Goal: Task Accomplishment & Management: Manage account settings

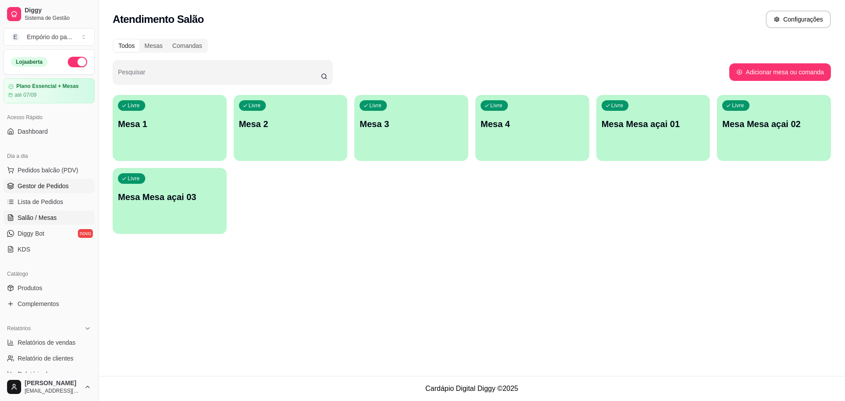
click at [48, 185] on span "Gestor de Pedidos" at bounding box center [43, 186] width 51 height 9
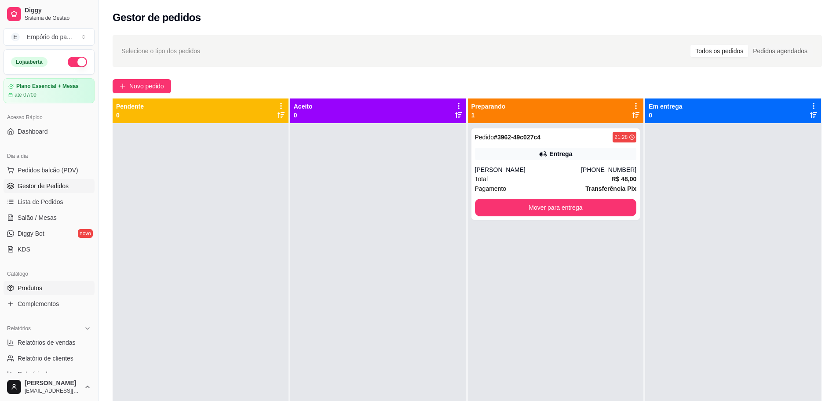
click at [40, 292] on span "Produtos" at bounding box center [30, 288] width 25 height 9
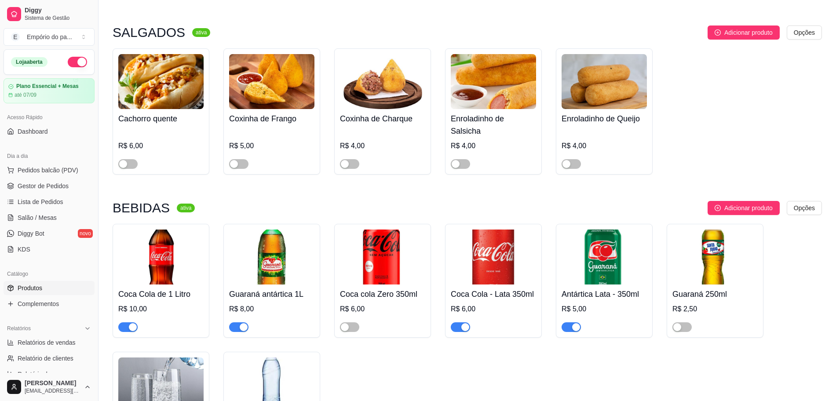
scroll to position [3410, 0]
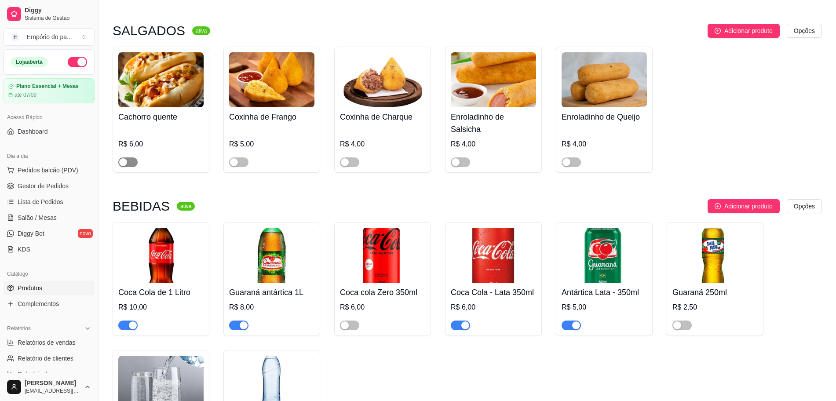
click at [122, 158] on div "button" at bounding box center [123, 162] width 8 height 8
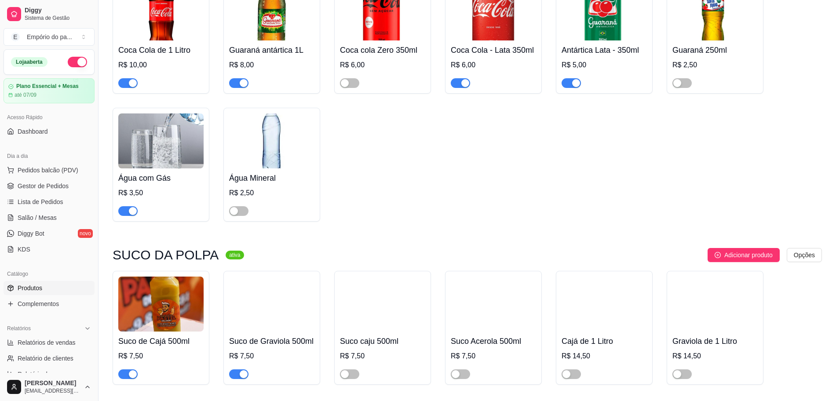
scroll to position [3654, 0]
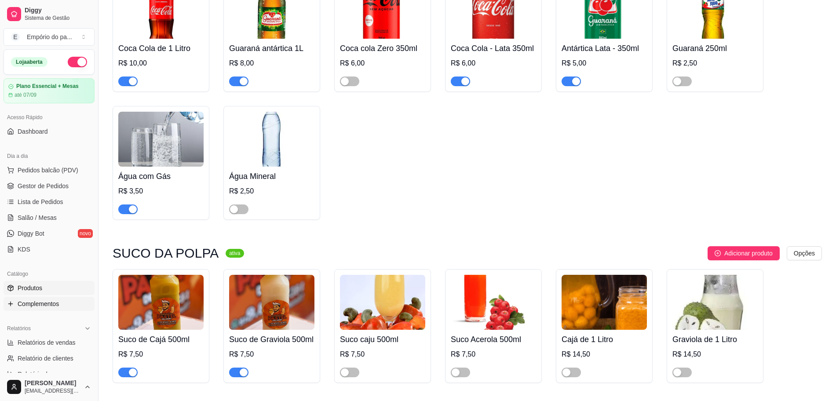
click at [62, 305] on link "Complementos" at bounding box center [49, 304] width 91 height 14
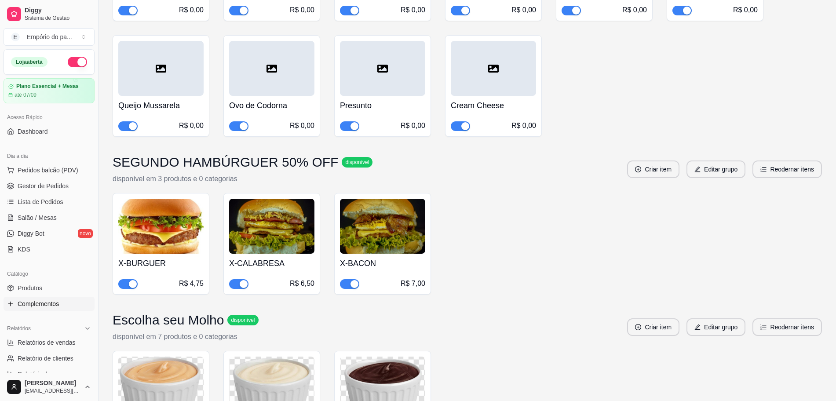
scroll to position [4870, 0]
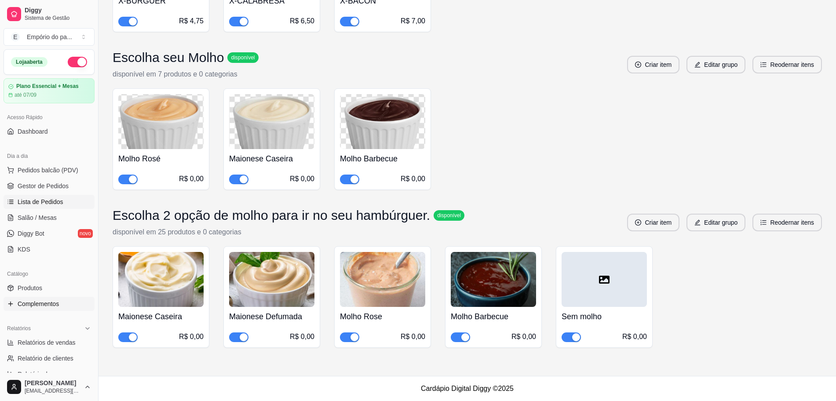
click at [35, 195] on link "Lista de Pedidos" at bounding box center [49, 202] width 91 height 14
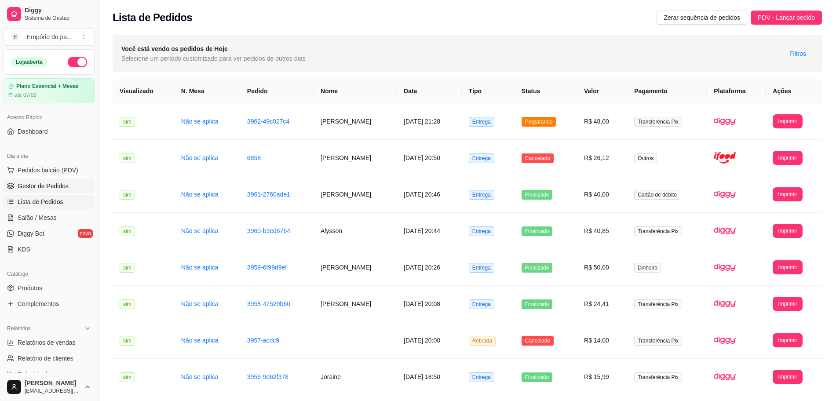
click at [37, 187] on span "Gestor de Pedidos" at bounding box center [43, 186] width 51 height 9
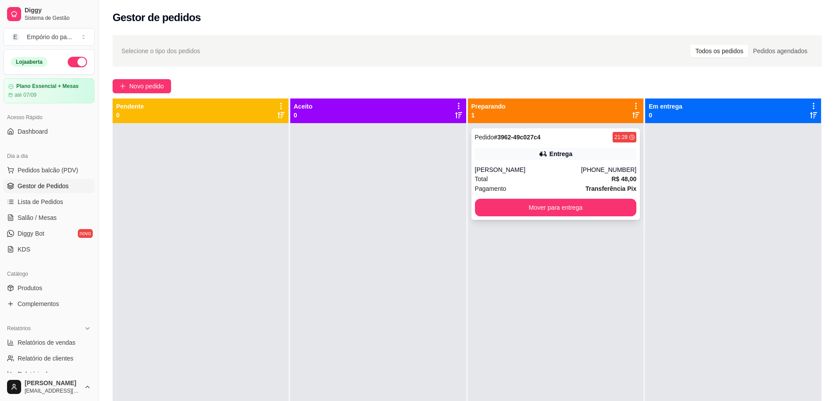
click at [556, 177] on div "Total R$ 48,00" at bounding box center [556, 179] width 162 height 10
click at [592, 206] on button "Mover para entrega" at bounding box center [555, 207] width 157 height 17
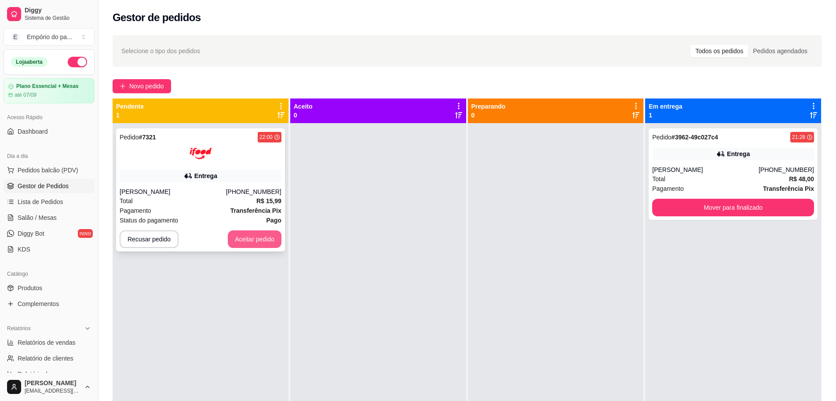
click at [260, 233] on button "Aceitar pedido" at bounding box center [255, 240] width 54 height 18
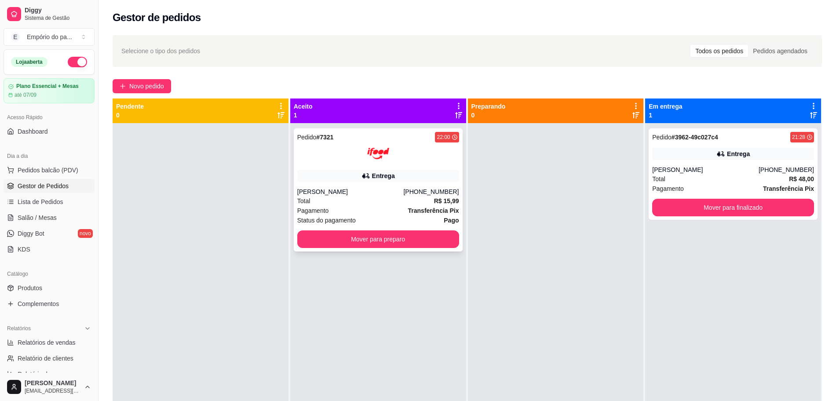
click at [378, 190] on div "[PERSON_NAME]" at bounding box center [350, 191] width 106 height 9
click at [388, 191] on div "[PERSON_NAME]" at bounding box center [350, 191] width 106 height 9
click at [384, 237] on button "Mover para preparo" at bounding box center [378, 239] width 157 height 17
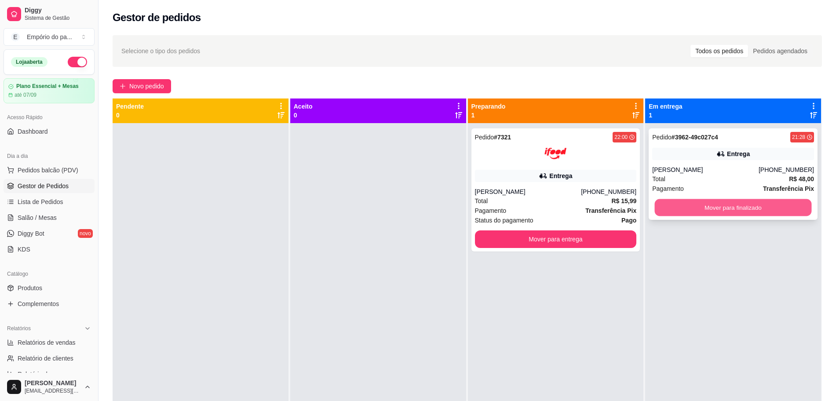
click at [768, 211] on button "Mover para finalizado" at bounding box center [733, 207] width 157 height 17
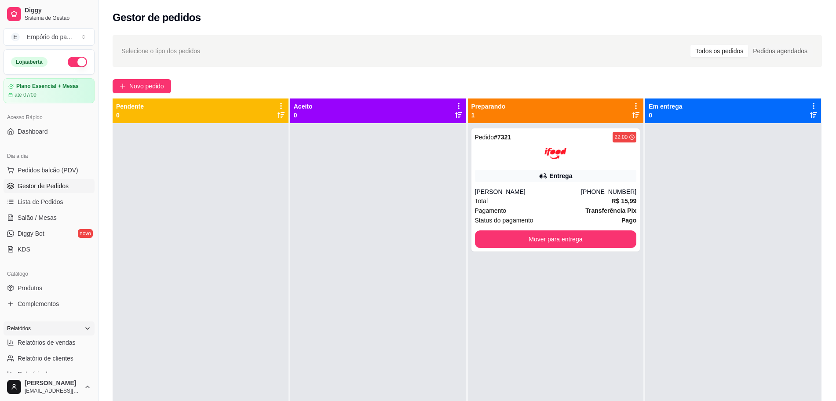
click at [41, 336] on link "Relatórios de vendas" at bounding box center [49, 343] width 91 height 14
select select "ALL"
select select "0"
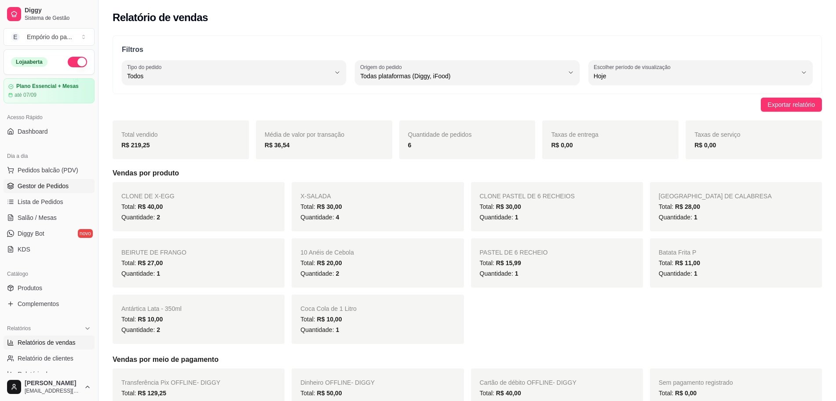
click at [31, 187] on span "Gestor de Pedidos" at bounding box center [43, 186] width 51 height 9
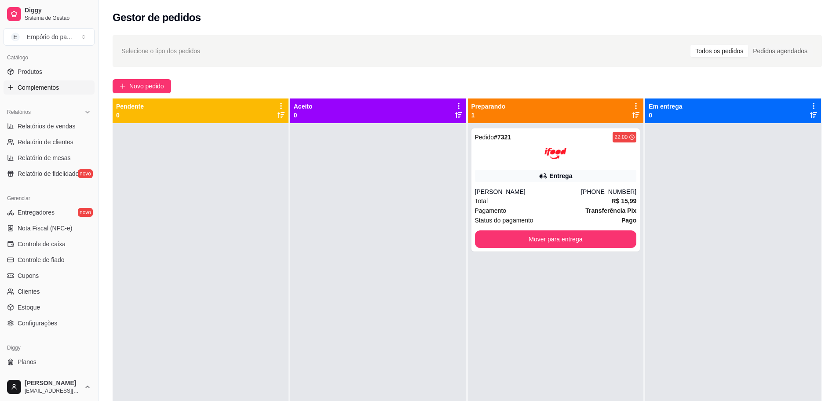
scroll to position [220, 0]
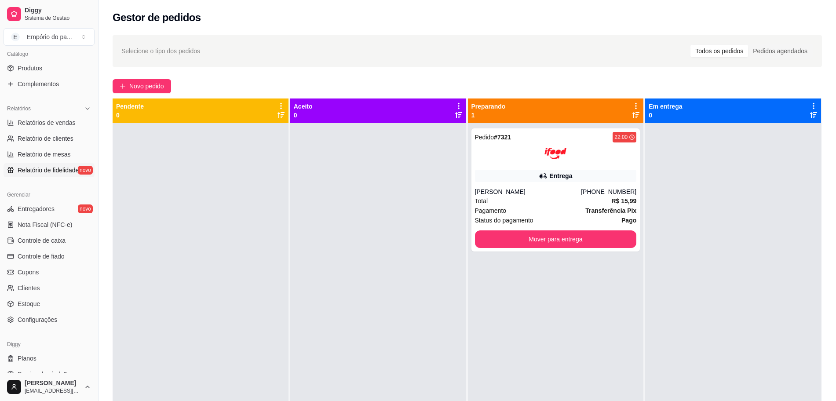
click at [47, 165] on link "Relatório de fidelidade novo" at bounding box center [49, 170] width 91 height 14
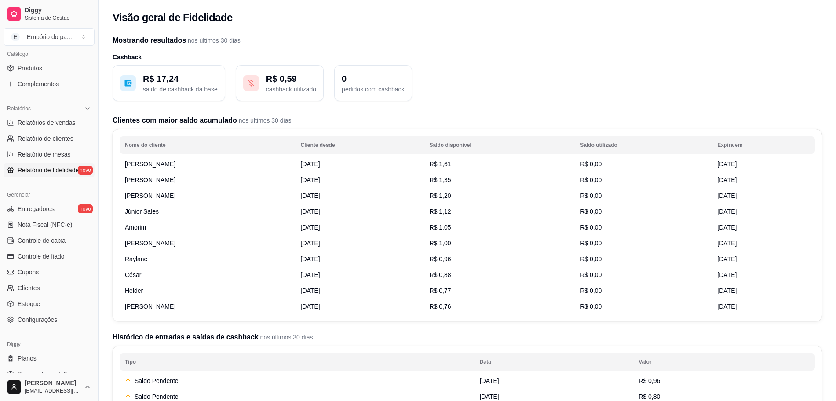
click at [192, 165] on td "[PERSON_NAME]" at bounding box center [208, 164] width 176 height 16
click at [304, 87] on p "cashback utilizado" at bounding box center [291, 89] width 50 height 9
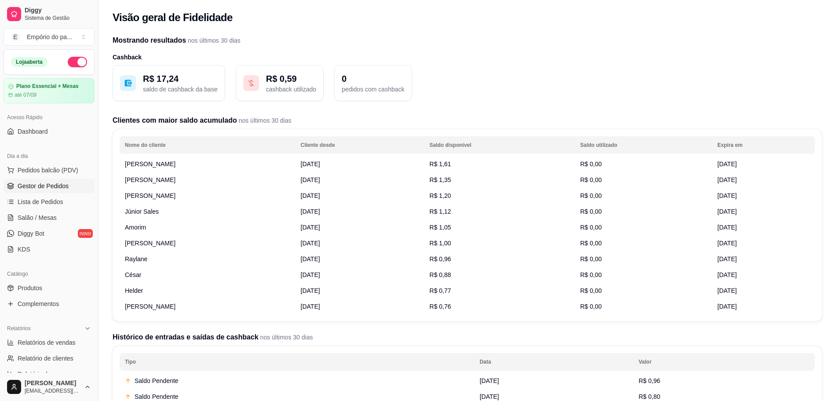
click at [38, 190] on span "Gestor de Pedidos" at bounding box center [43, 186] width 51 height 9
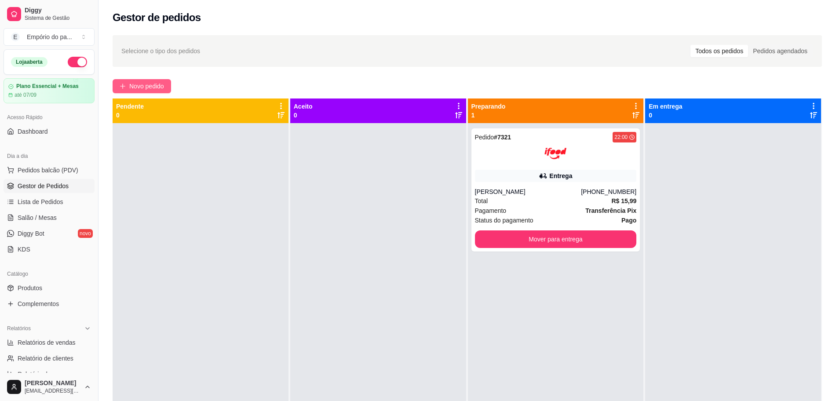
click at [143, 87] on span "Novo pedido" at bounding box center [146, 86] width 35 height 10
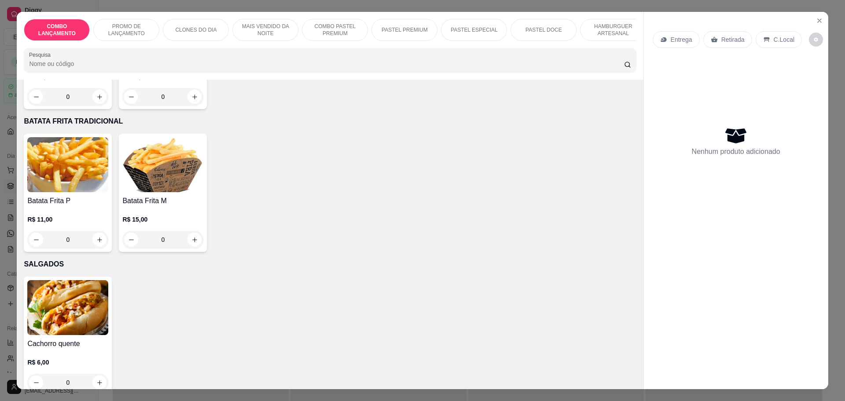
scroll to position [2530, 0]
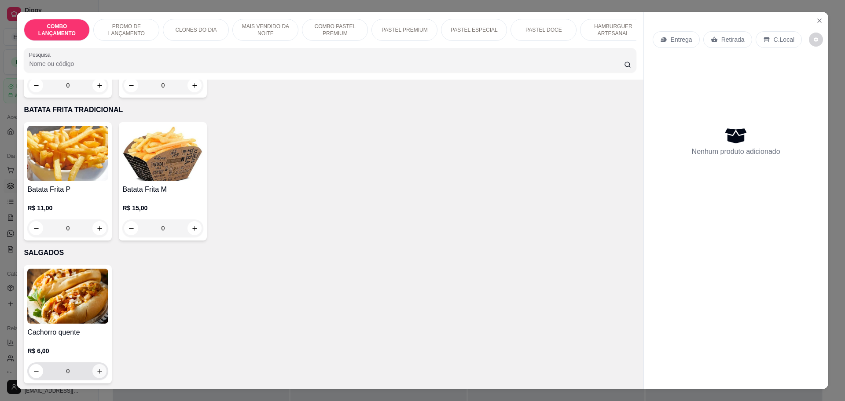
click at [98, 368] on icon "increase-product-quantity" at bounding box center [99, 371] width 7 height 7
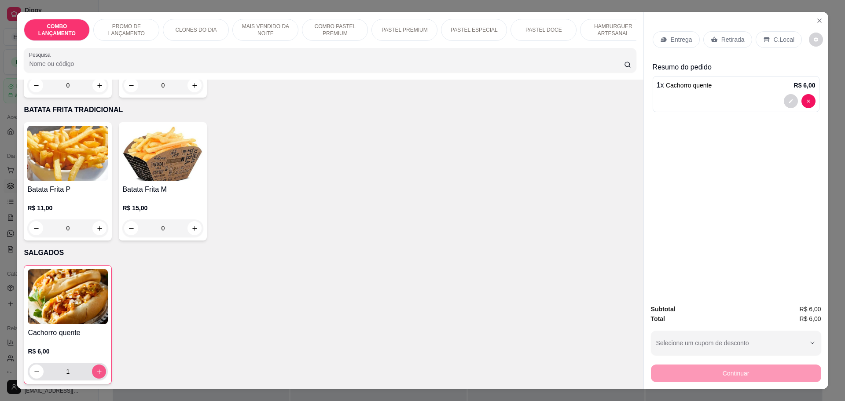
click at [98, 369] on icon "increase-product-quantity" at bounding box center [99, 372] width 7 height 7
type input "2"
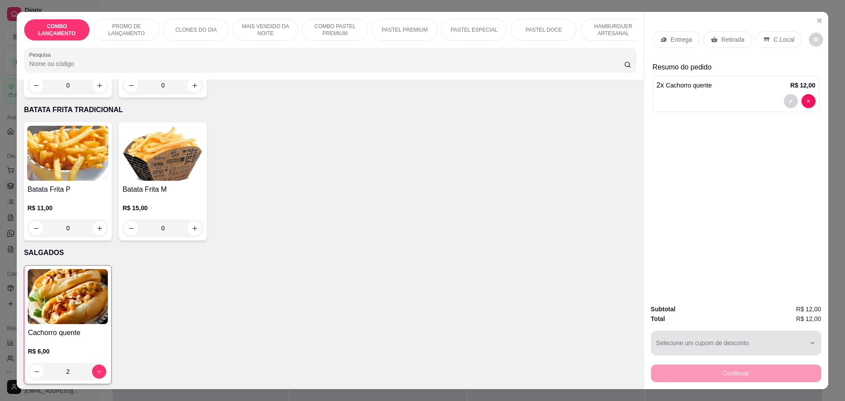
click at [740, 345] on button "Selecione um cupom de desconto" at bounding box center [736, 343] width 170 height 25
click at [538, 312] on div "Cachorro quente R$ 6,00 2" at bounding box center [330, 324] width 612 height 119
click at [722, 38] on p "Retirada" at bounding box center [732, 39] width 23 height 9
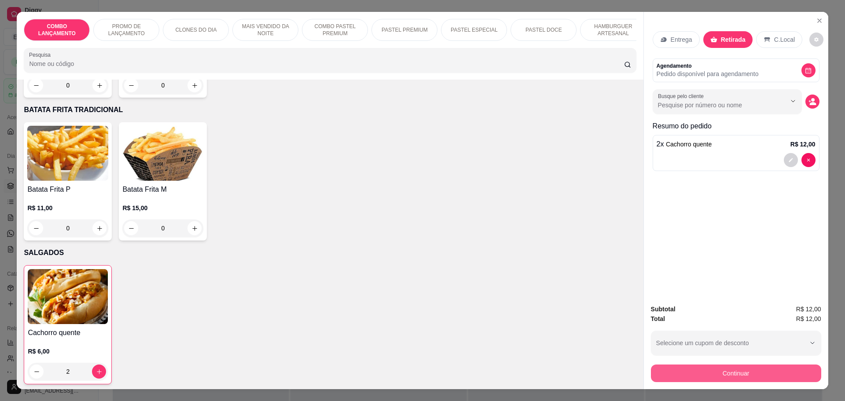
click at [727, 376] on button "Continuar" at bounding box center [736, 374] width 170 height 18
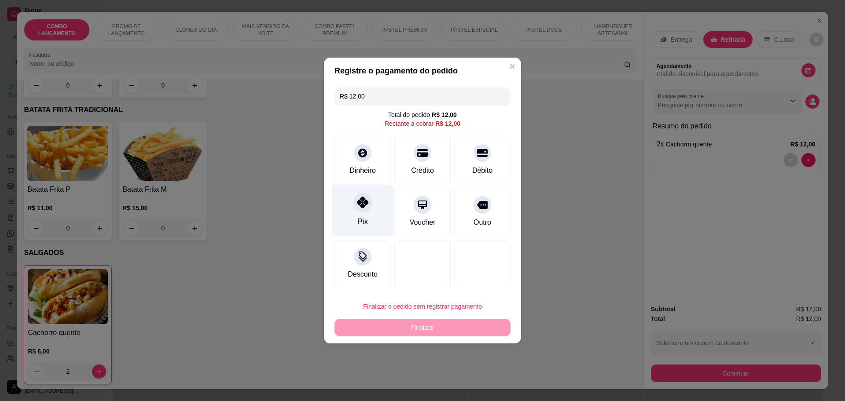
click at [372, 202] on div "Pix" at bounding box center [363, 210] width 62 height 51
type input "R$ 0,00"
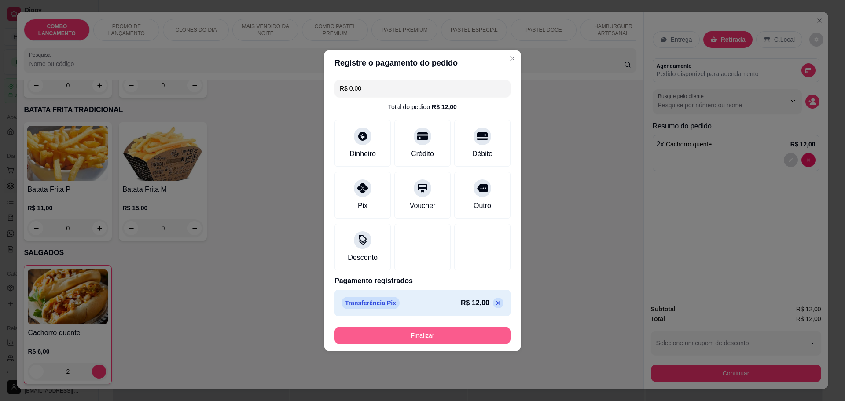
click at [427, 332] on button "Finalizar" at bounding box center [422, 336] width 176 height 18
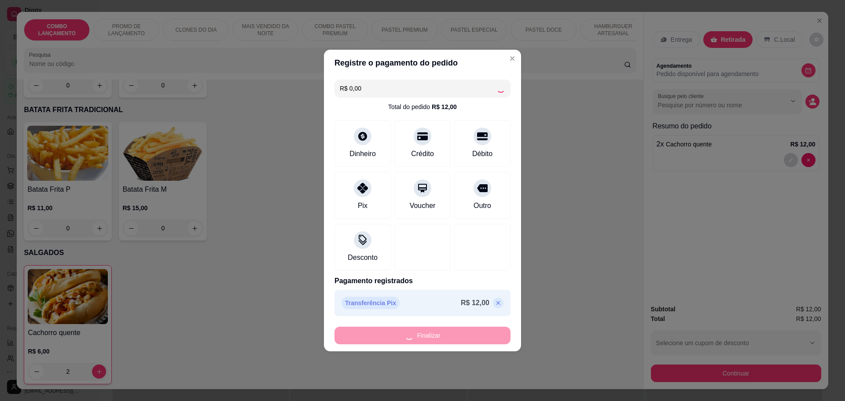
type input "0"
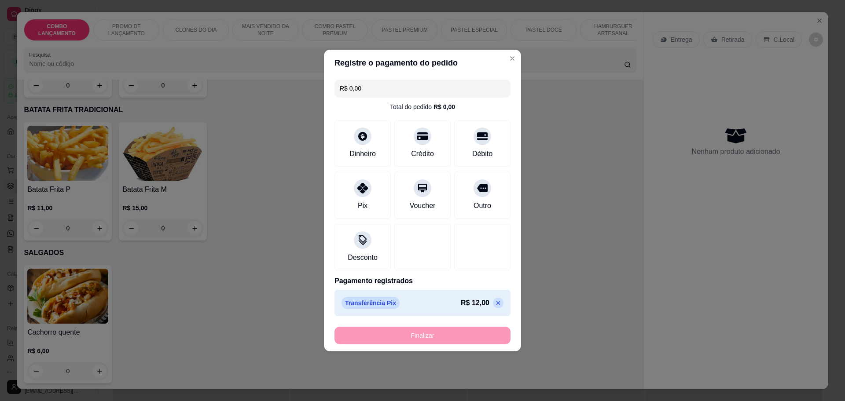
type input "-R$ 12,00"
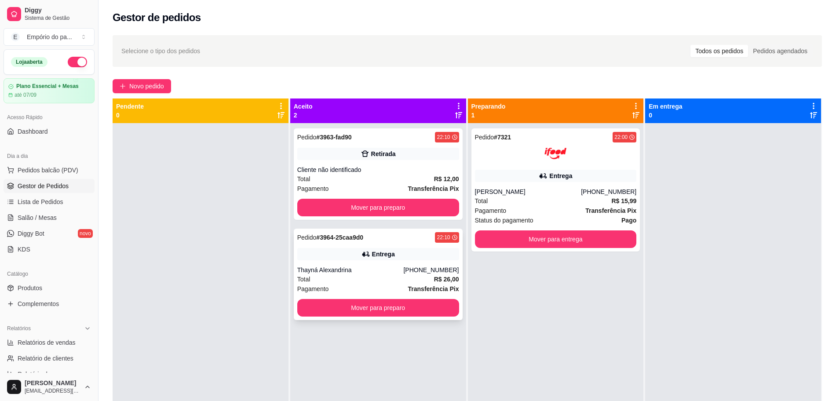
click at [337, 251] on div "Entrega" at bounding box center [378, 254] width 162 height 12
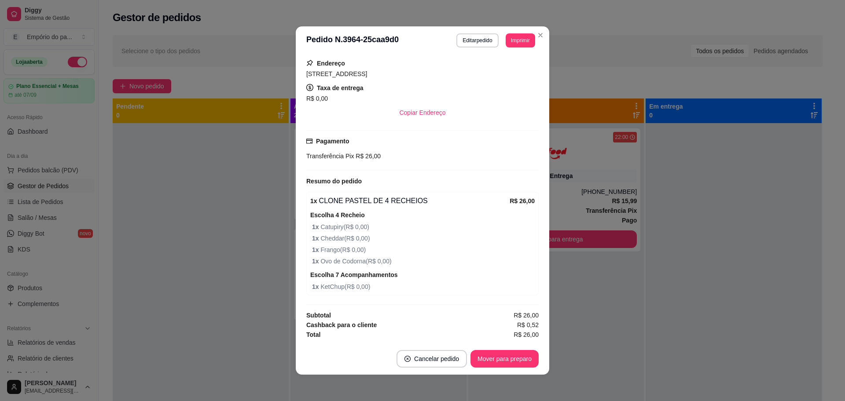
scroll to position [2, 0]
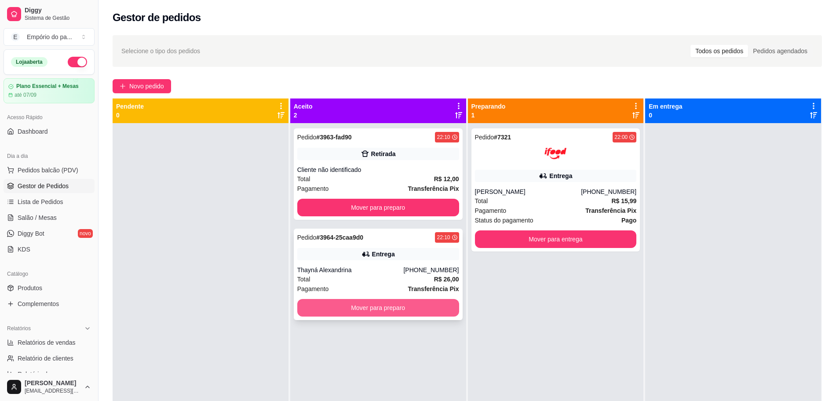
click at [379, 309] on button "Mover para preparo" at bounding box center [378, 308] width 162 height 18
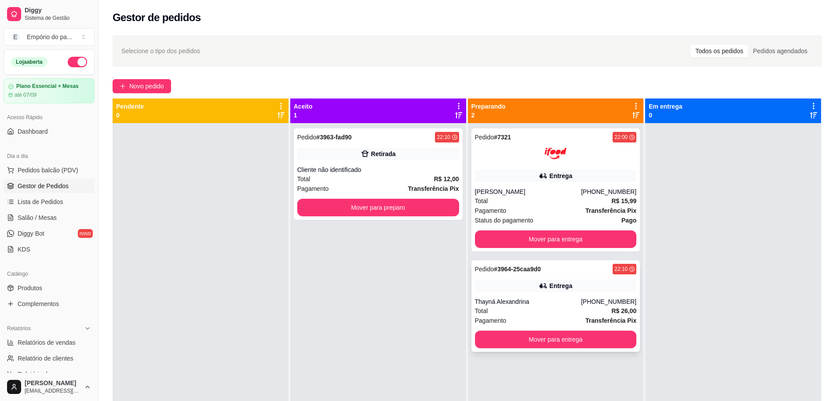
click at [582, 308] on div "Total R$ 26,00" at bounding box center [556, 311] width 162 height 10
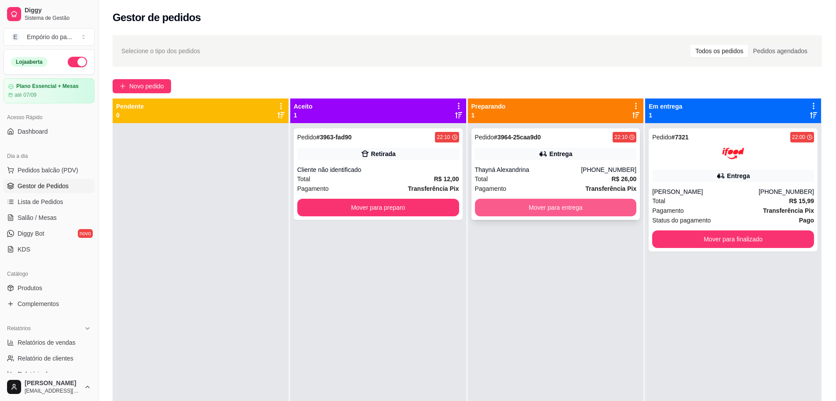
click at [564, 172] on div "Thayná Alexandrina" at bounding box center [528, 169] width 106 height 9
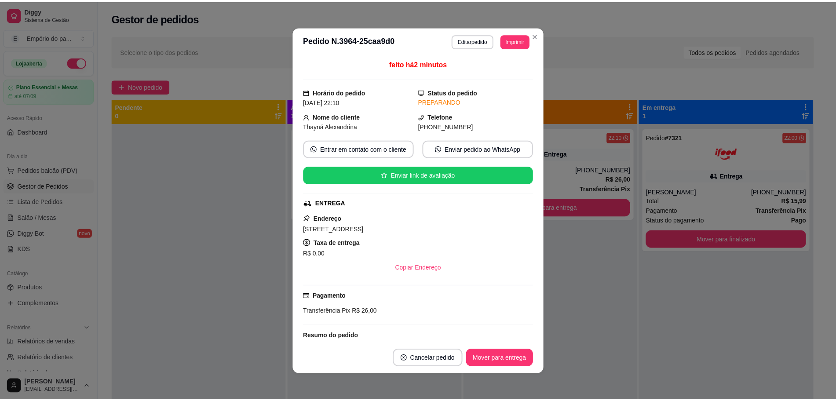
scroll to position [155, 0]
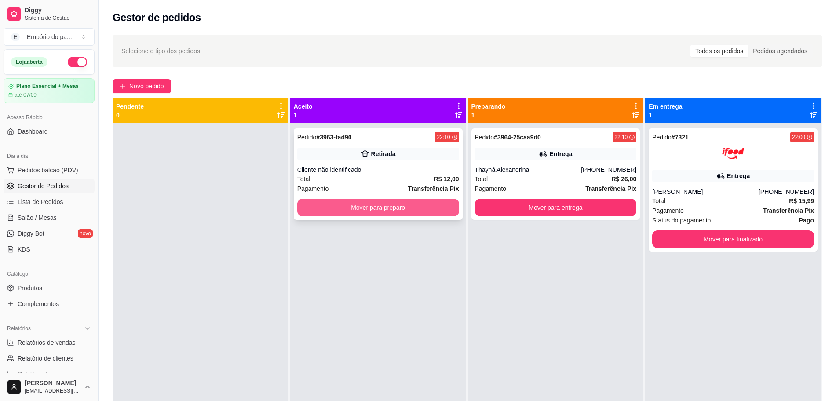
click at [396, 203] on button "Mover para preparo" at bounding box center [378, 208] width 162 height 18
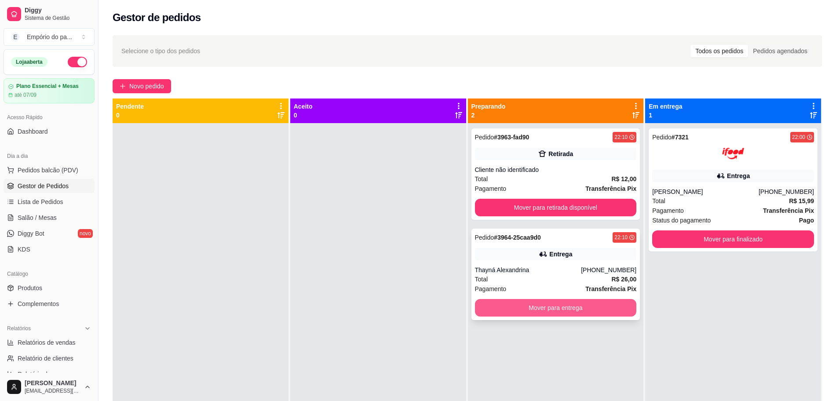
click at [532, 307] on button "Mover para entrega" at bounding box center [556, 308] width 162 height 18
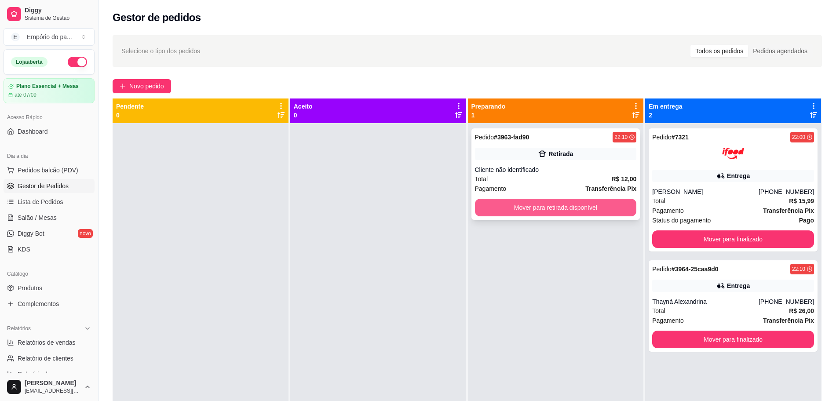
click at [557, 205] on button "Mover para retirada disponível" at bounding box center [556, 208] width 162 height 18
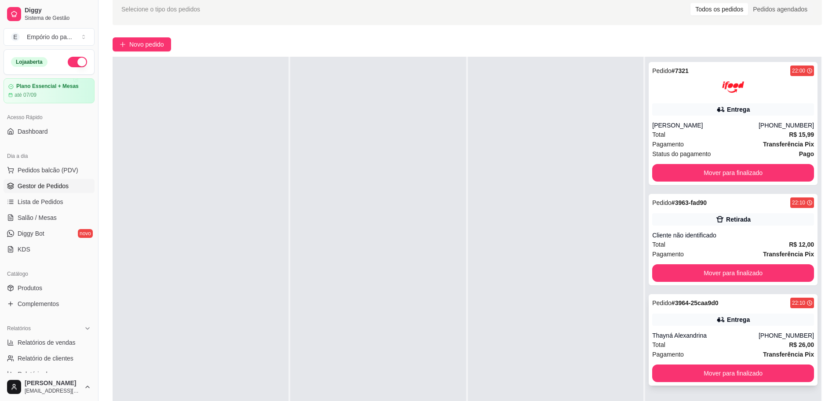
scroll to position [134, 0]
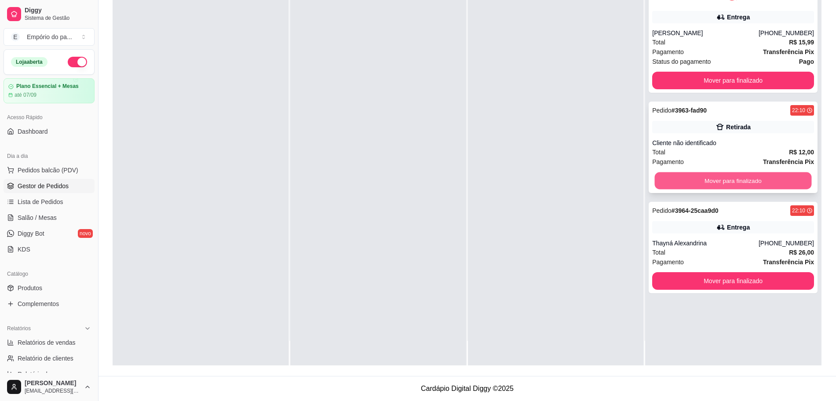
click at [727, 177] on button "Mover para finalizado" at bounding box center [733, 180] width 157 height 17
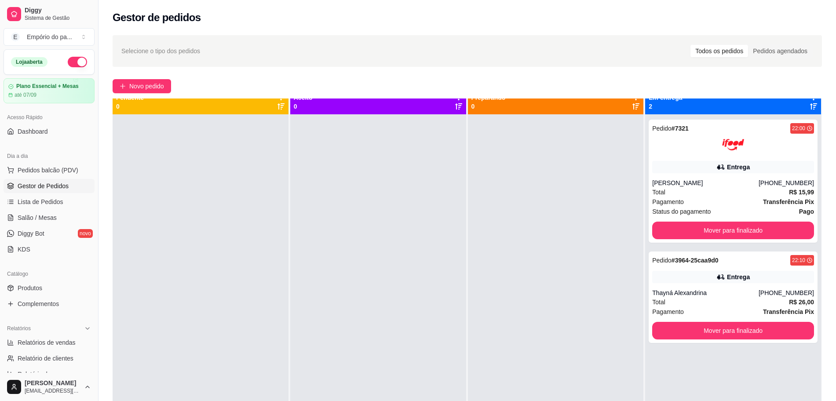
scroll to position [0, 0]
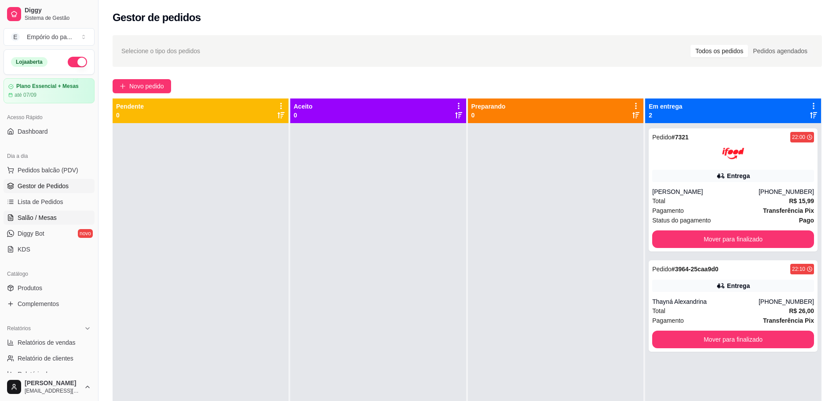
click at [49, 216] on span "Salão / Mesas" at bounding box center [37, 217] width 39 height 9
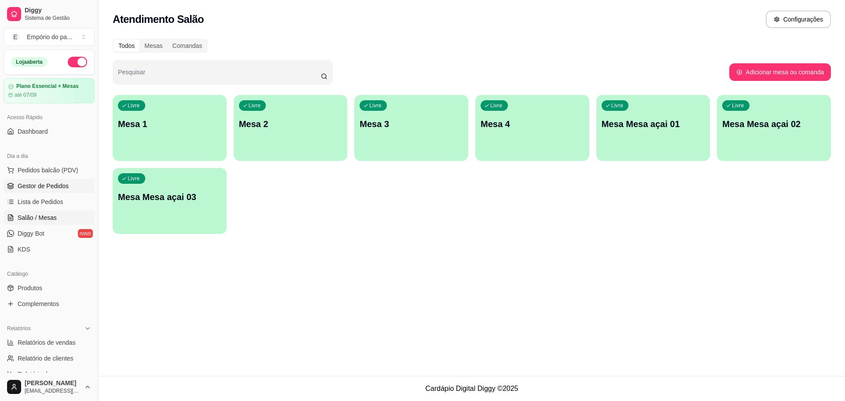
click at [36, 186] on span "Gestor de Pedidos" at bounding box center [43, 186] width 51 height 9
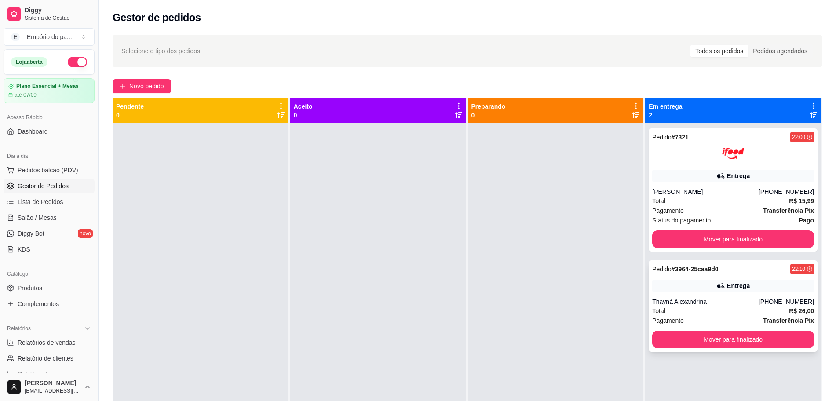
click at [696, 318] on div "Pagamento Transferência Pix" at bounding box center [733, 321] width 162 height 10
click at [757, 339] on button "Mover para finalizado" at bounding box center [733, 340] width 162 height 18
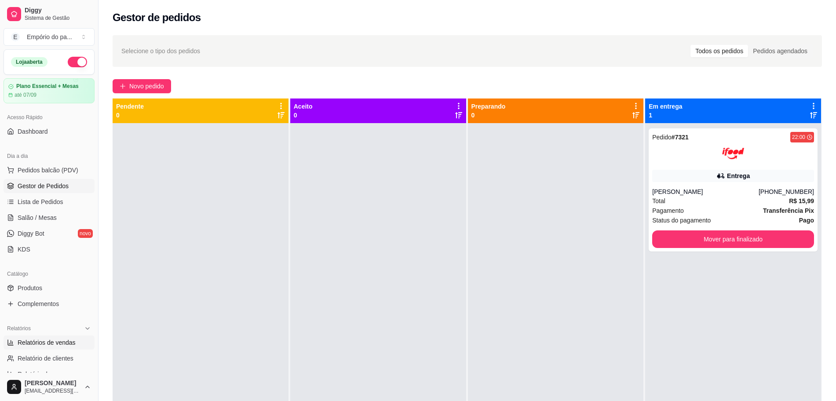
click at [53, 344] on span "Relatórios de vendas" at bounding box center [47, 342] width 58 height 9
select select "ALL"
select select "0"
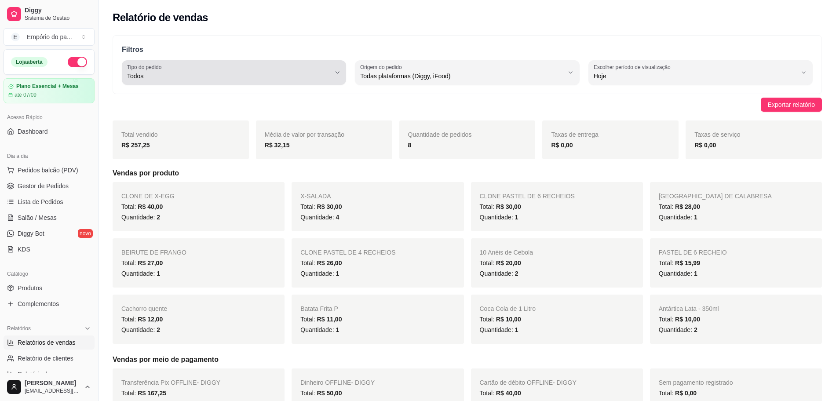
click at [206, 79] on span "Todos" at bounding box center [228, 76] width 203 height 9
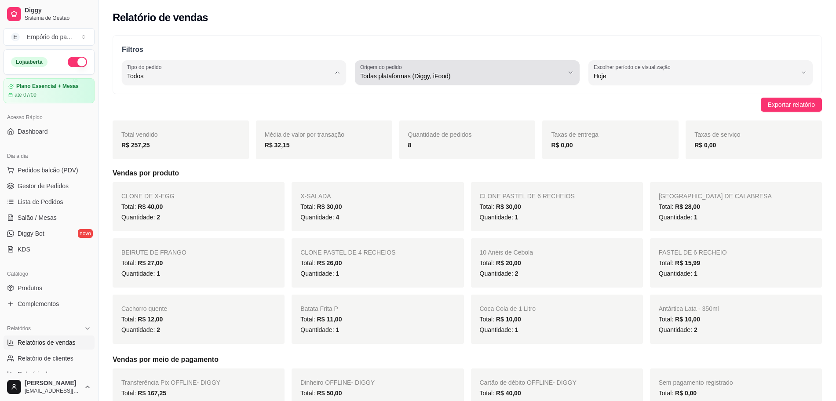
click at [424, 73] on span "Todas plataformas (Diggy, iFood)" at bounding box center [461, 76] width 203 height 9
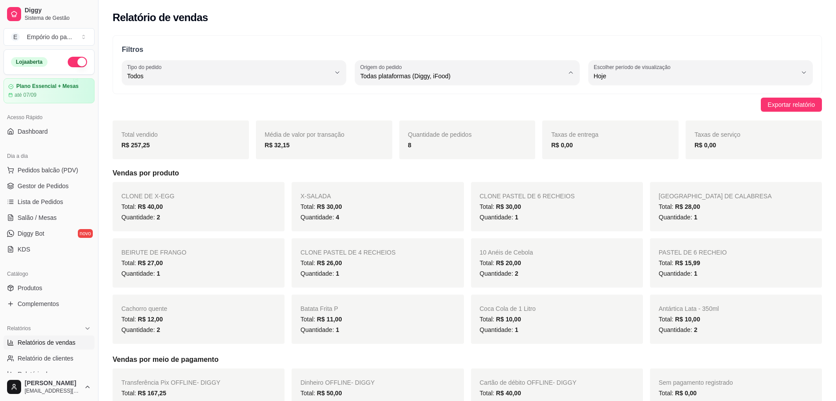
click at [386, 115] on span "Diggy" at bounding box center [463, 111] width 194 height 8
type input "DIGGY"
select select "DIGGY"
click at [421, 68] on div "Diggy" at bounding box center [461, 73] width 203 height 18
click at [400, 123] on span "iFood" at bounding box center [463, 126] width 194 height 8
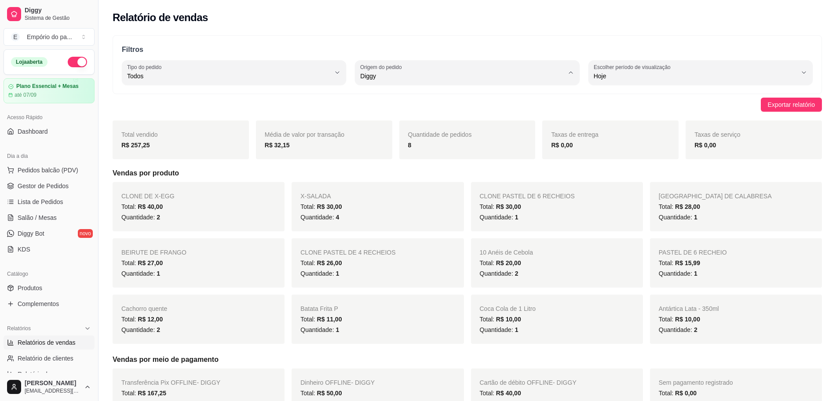
type input "IFOOD"
select select "IFOOD"
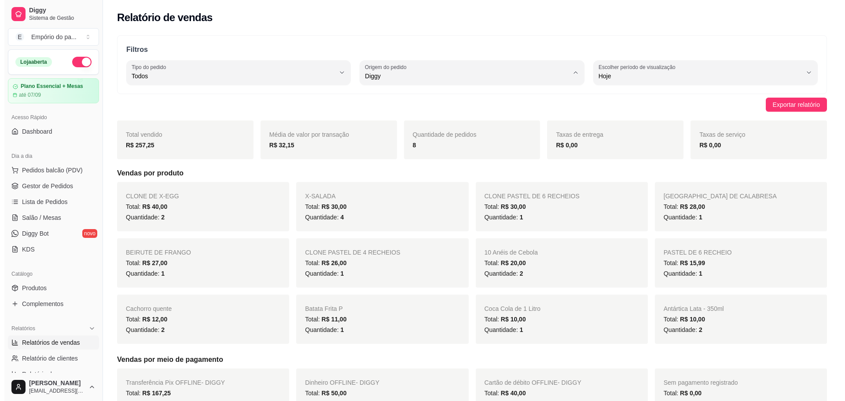
scroll to position [8, 0]
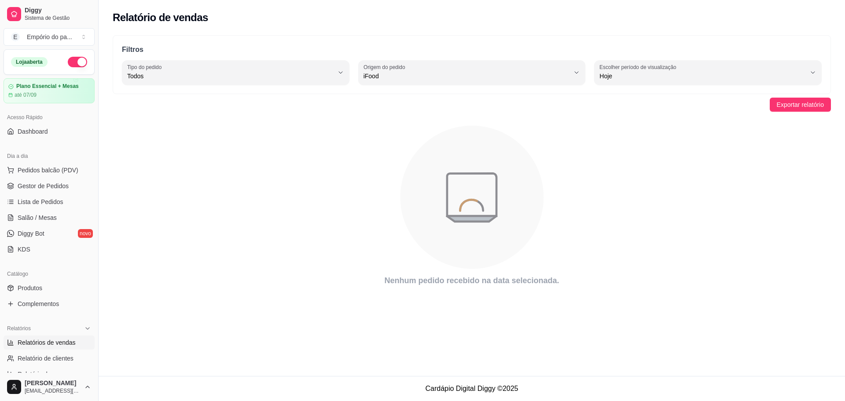
click at [426, 79] on span "iFood" at bounding box center [466, 76] width 206 height 9
click at [402, 113] on span "Diggy" at bounding box center [467, 111] width 196 height 8
type input "DIGGY"
select select "DIGGY"
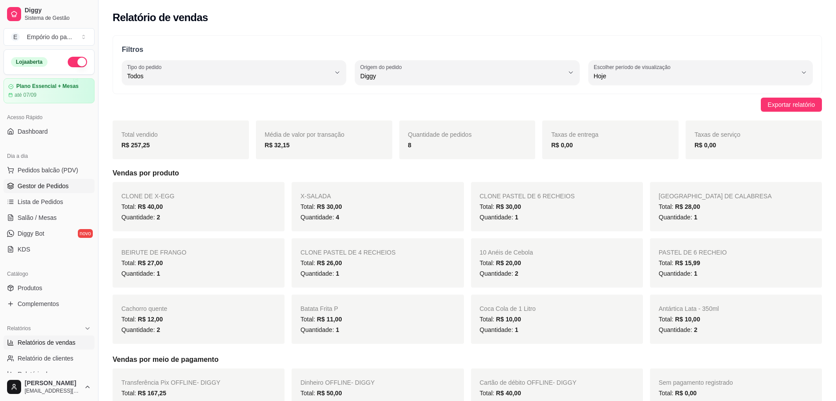
click at [48, 184] on span "Gestor de Pedidos" at bounding box center [43, 186] width 51 height 9
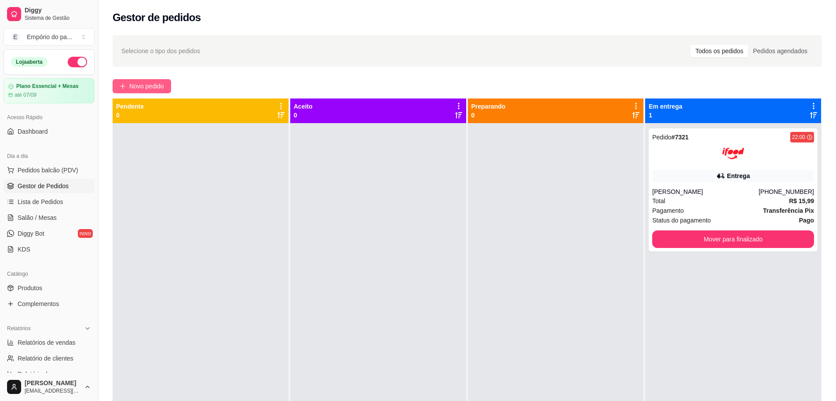
click at [139, 83] on span "Novo pedido" at bounding box center [146, 86] width 35 height 10
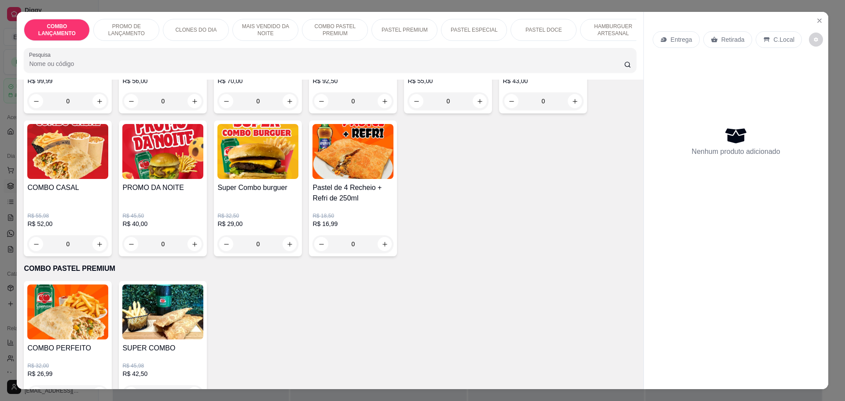
scroll to position [770, 0]
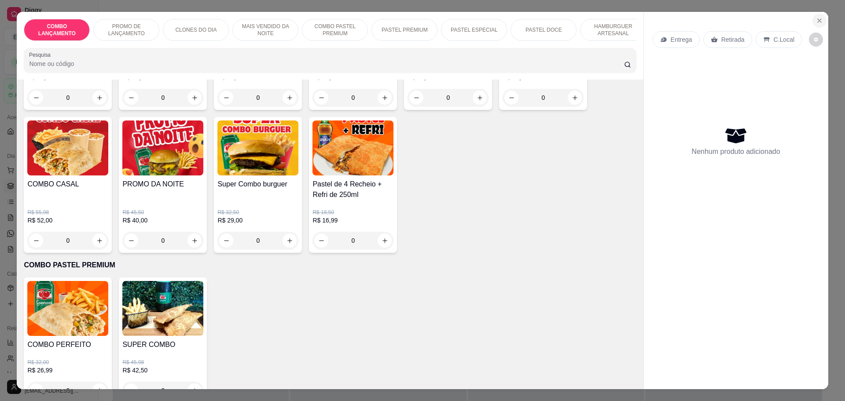
click at [816, 19] on icon "Close" at bounding box center [819, 20] width 7 height 7
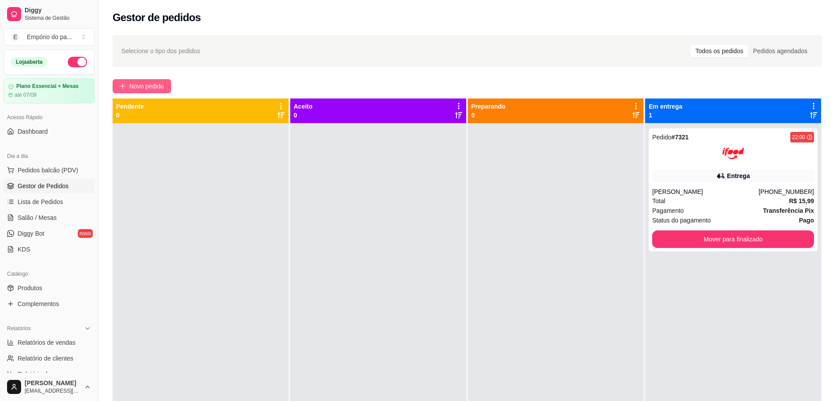
click at [145, 82] on span "Novo pedido" at bounding box center [146, 86] width 35 height 10
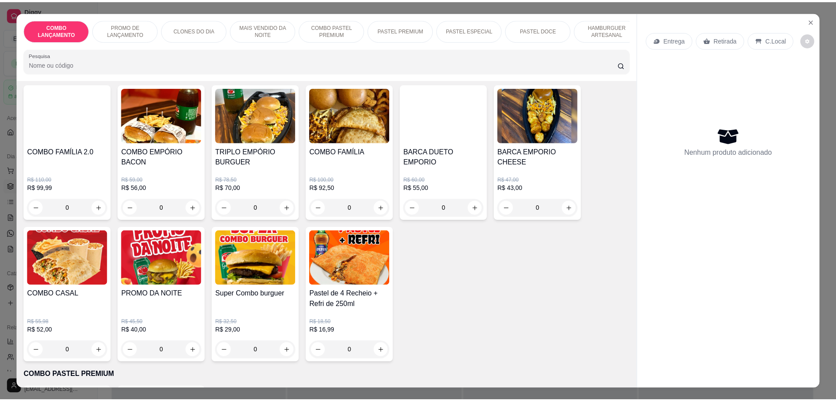
scroll to position [550, 0]
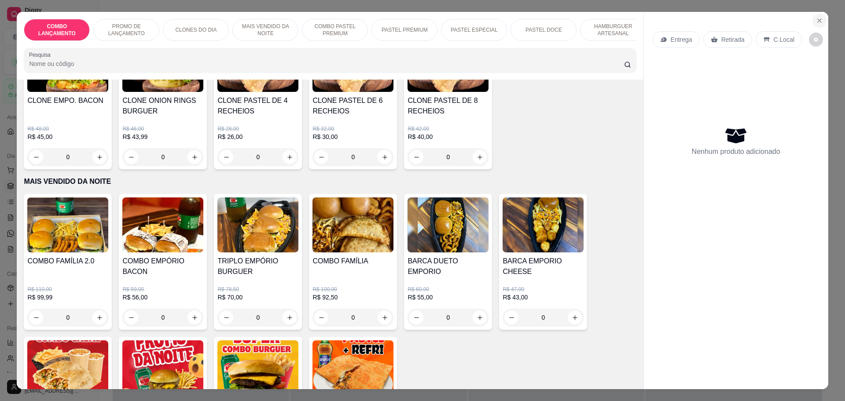
click at [816, 18] on icon "Close" at bounding box center [819, 20] width 7 height 7
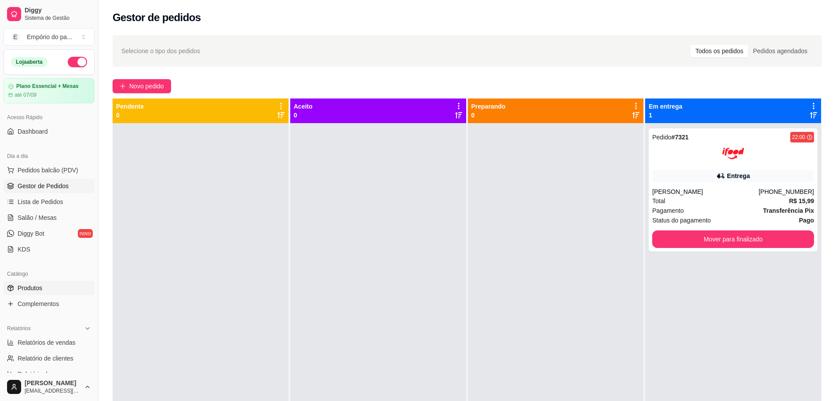
click at [40, 281] on link "Produtos" at bounding box center [49, 288] width 91 height 14
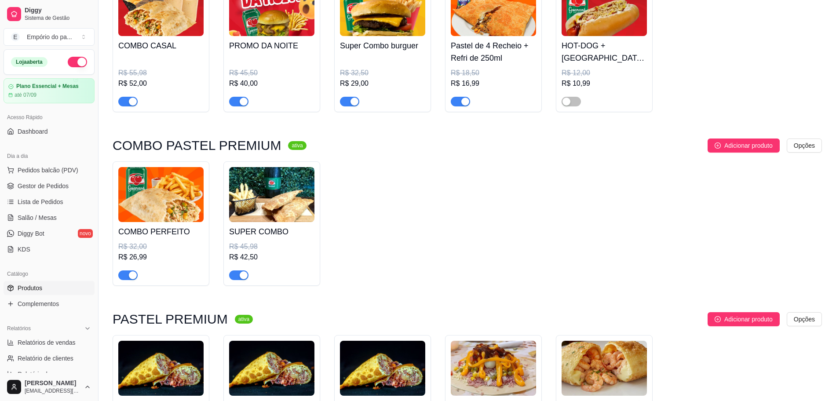
scroll to position [825, 0]
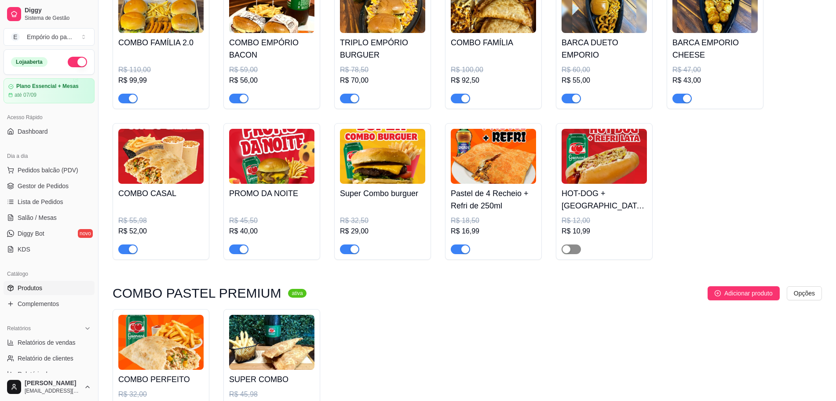
click at [567, 251] on div "button" at bounding box center [567, 249] width 8 height 8
click at [39, 184] on span "Gestor de Pedidos" at bounding box center [43, 186] width 51 height 9
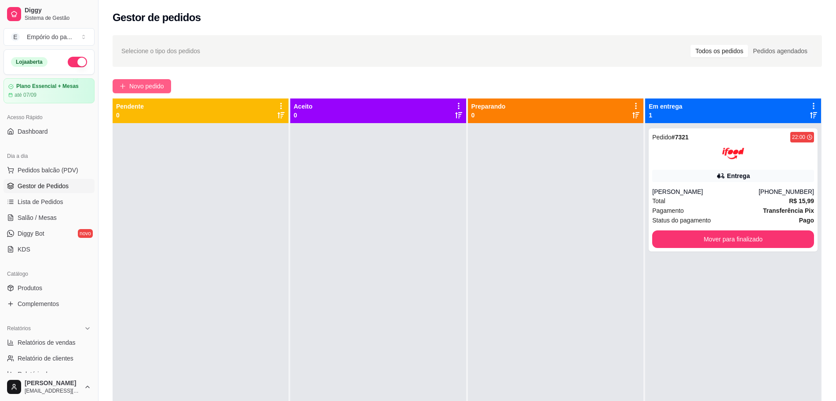
click at [148, 82] on span "Novo pedido" at bounding box center [146, 86] width 35 height 10
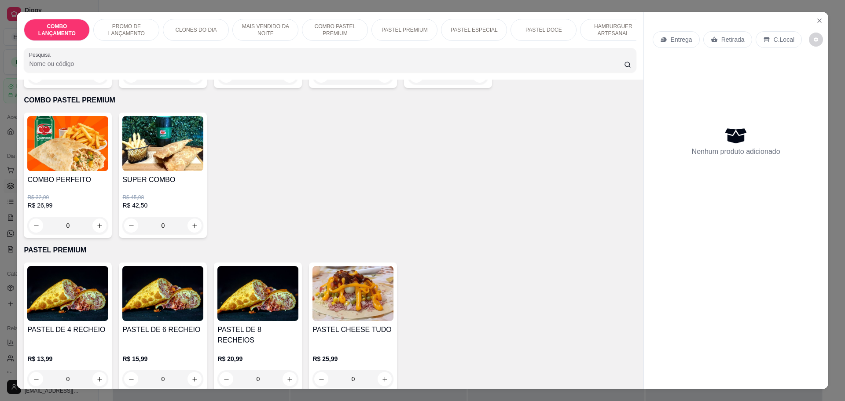
scroll to position [715, 0]
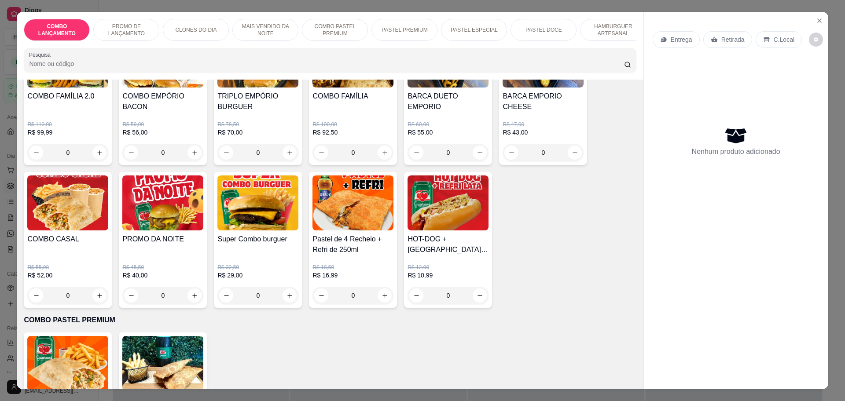
click at [477, 293] on icon "increase-product-quantity" at bounding box center [479, 296] width 7 height 7
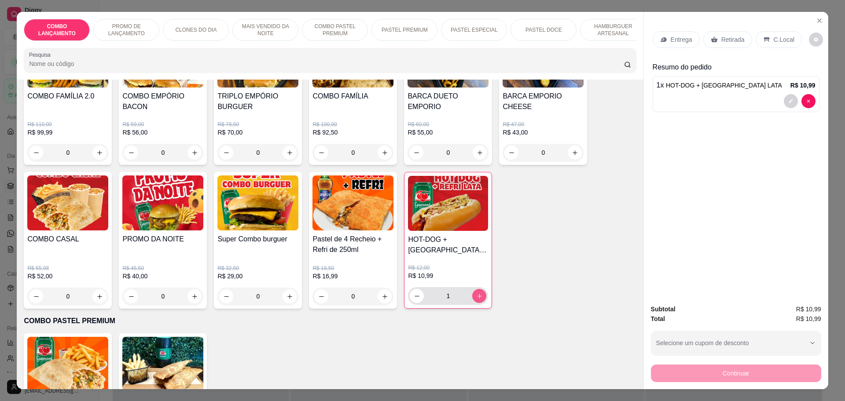
type input "1"
click at [715, 39] on div "Retirada" at bounding box center [727, 39] width 49 height 17
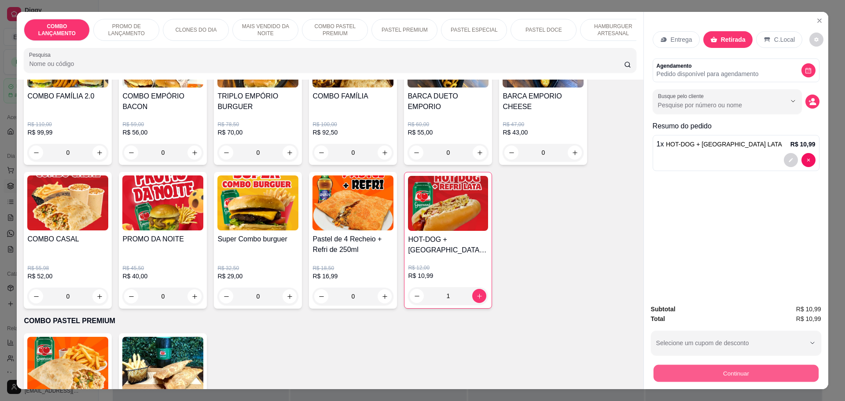
click at [744, 379] on button "Continuar" at bounding box center [735, 373] width 165 height 17
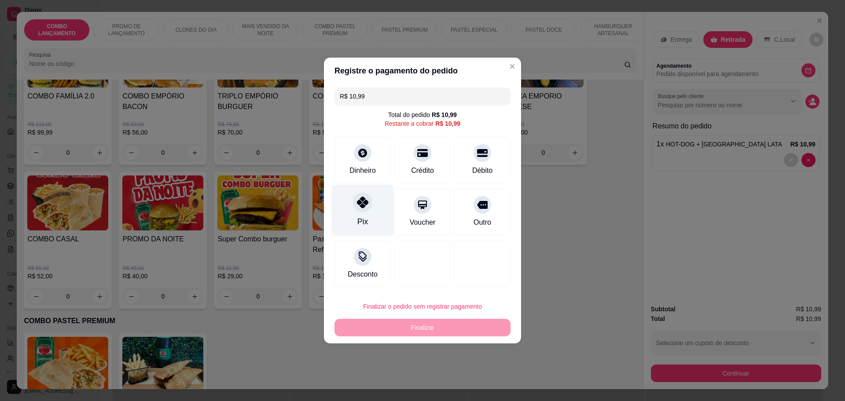
click at [353, 203] on div at bounding box center [362, 202] width 19 height 19
type input "R$ 0,00"
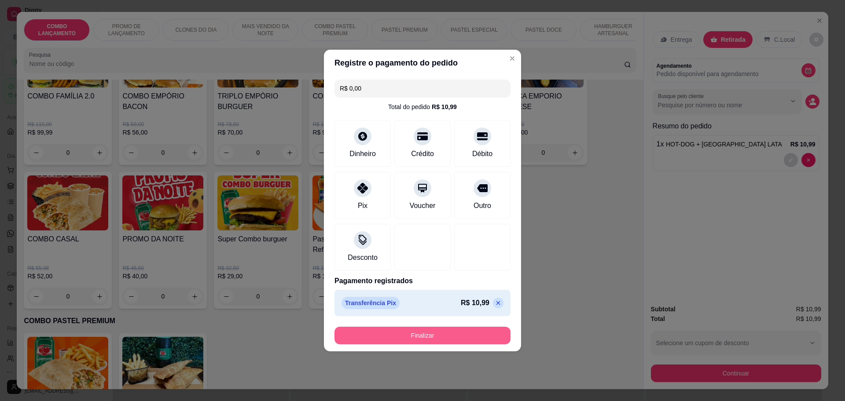
click at [421, 336] on button "Finalizar" at bounding box center [422, 336] width 176 height 18
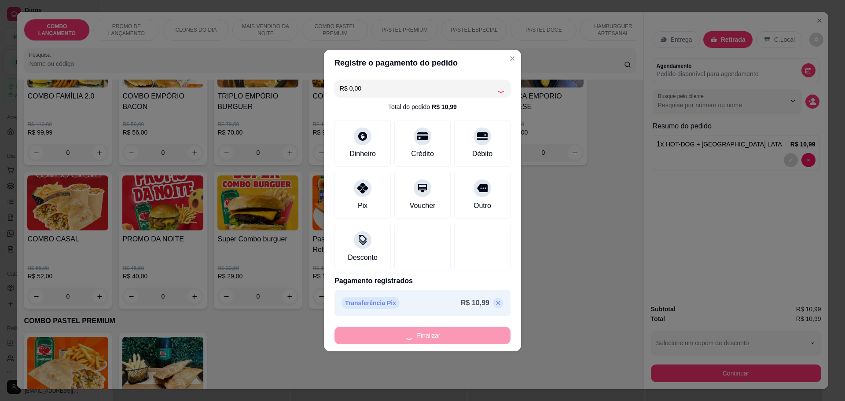
type input "0"
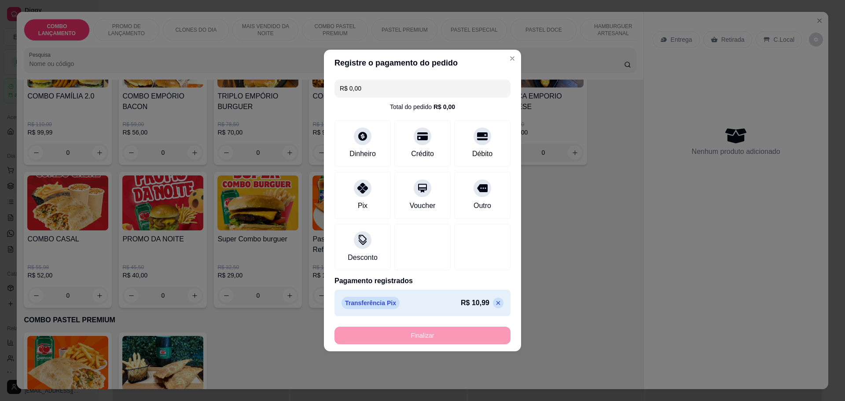
type input "-R$ 10,99"
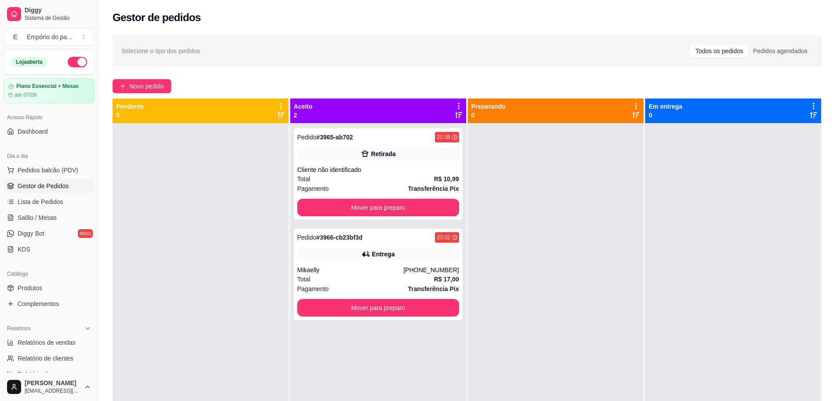
drag, startPoint x: 671, startPoint y: 162, endPoint x: 689, endPoint y: 165, distance: 17.8
click at [686, 163] on div at bounding box center [733, 323] width 176 height 401
click at [403, 206] on button "Mover para preparo" at bounding box center [378, 208] width 162 height 18
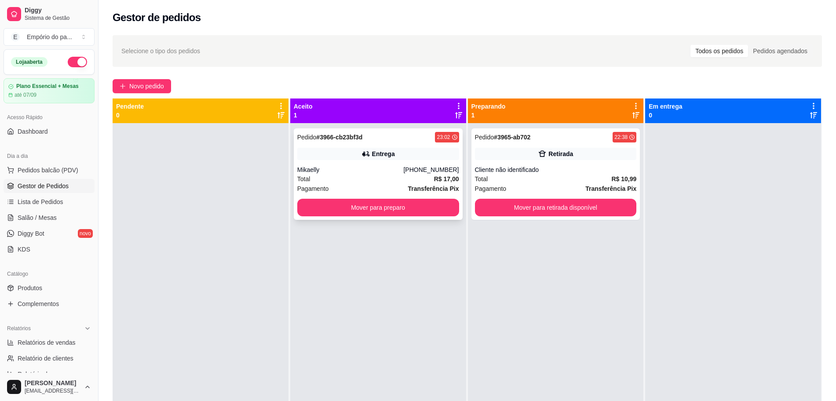
click at [390, 162] on div "Pedido # 3966-cb23bf3d 23:02 Entrega Mikaelly [PHONE_NUMBER] Total R$ 17,00 Pag…" at bounding box center [378, 174] width 169 height 92
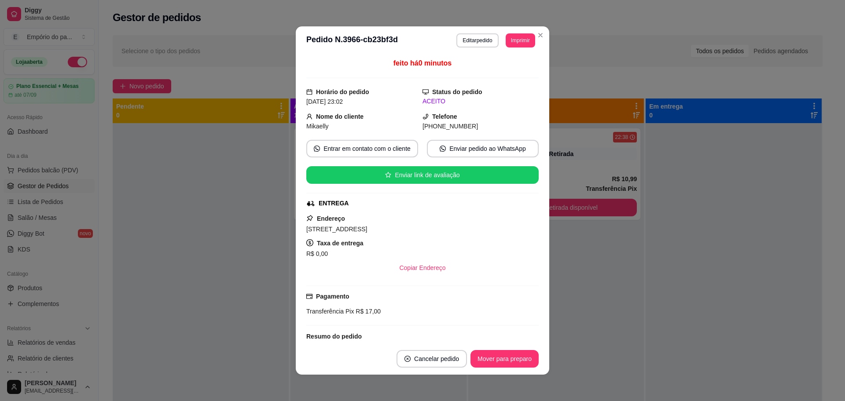
scroll to position [107, 0]
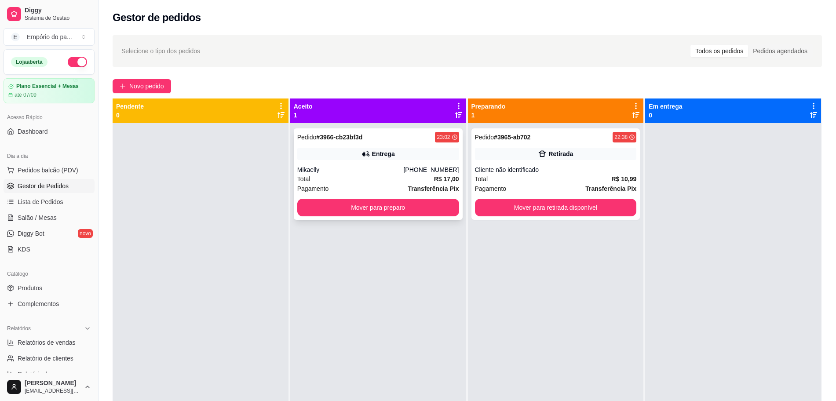
click at [352, 176] on div "Total R$ 17,00" at bounding box center [378, 179] width 162 height 10
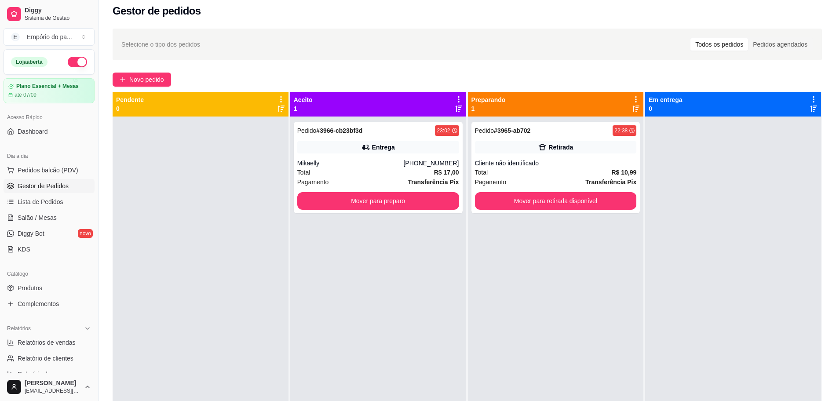
scroll to position [0, 0]
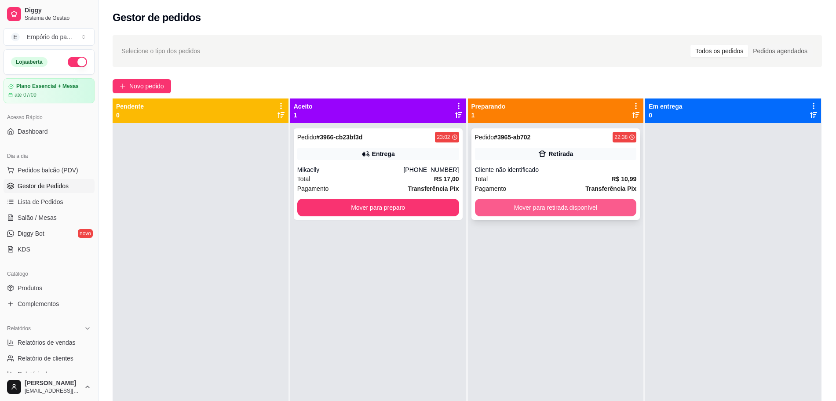
click at [521, 206] on button "Mover para retirada disponível" at bounding box center [556, 208] width 162 height 18
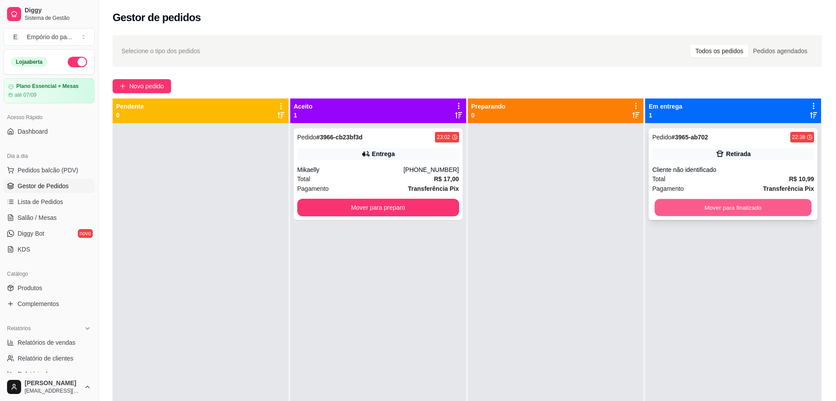
click at [655, 203] on button "Mover para finalizado" at bounding box center [733, 207] width 157 height 17
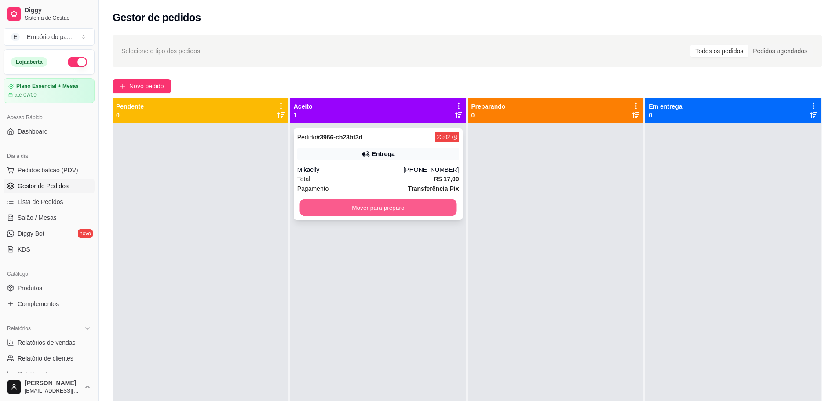
click at [362, 205] on button "Mover para preparo" at bounding box center [378, 207] width 157 height 17
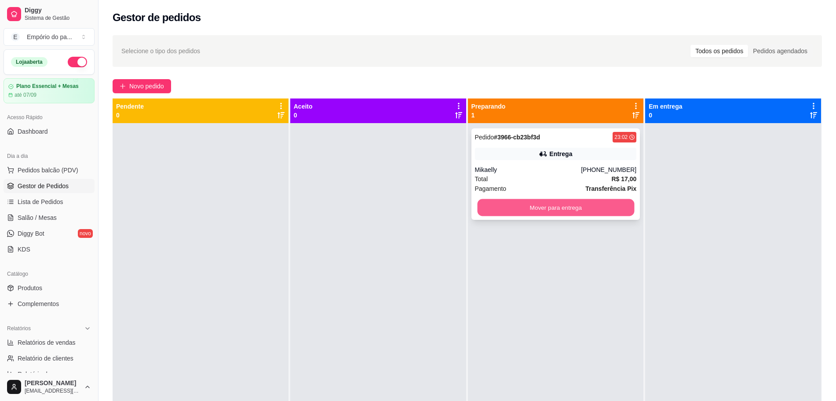
click at [484, 201] on button "Mover para entrega" at bounding box center [555, 207] width 157 height 17
